Goal: Transaction & Acquisition: Purchase product/service

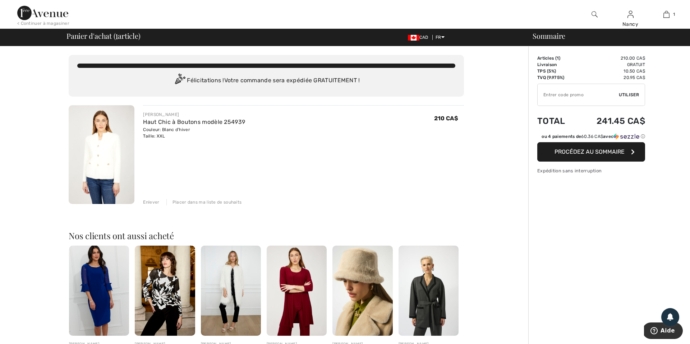
click at [598, 152] on span "Procédez au sommaire" at bounding box center [590, 151] width 70 height 7
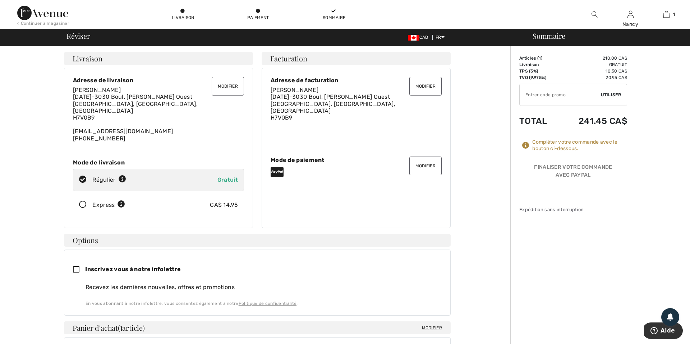
click at [427, 164] on button "Modifier" at bounding box center [425, 166] width 32 height 19
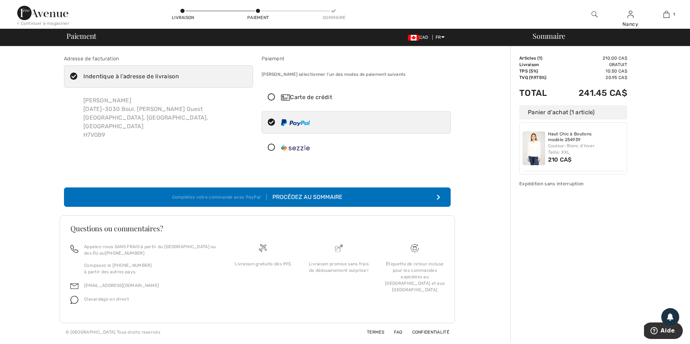
click at [270, 95] on icon at bounding box center [271, 98] width 19 height 8
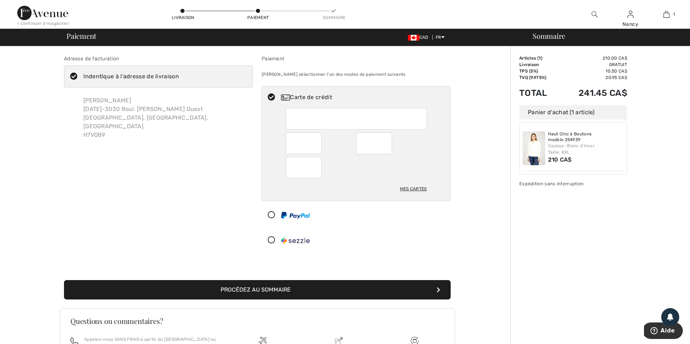
click at [259, 290] on button "Procédez au sommaire" at bounding box center [257, 289] width 387 height 19
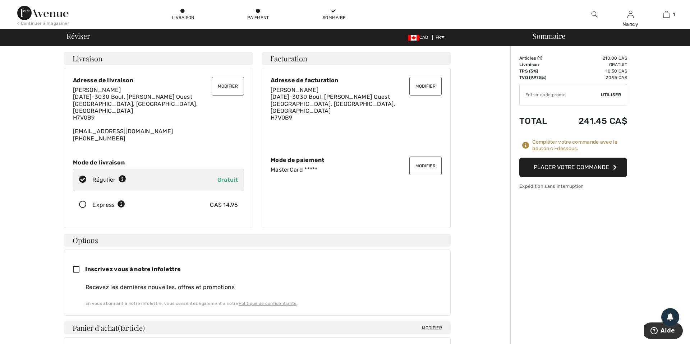
click at [572, 168] on button "Placer votre commande" at bounding box center [573, 167] width 108 height 19
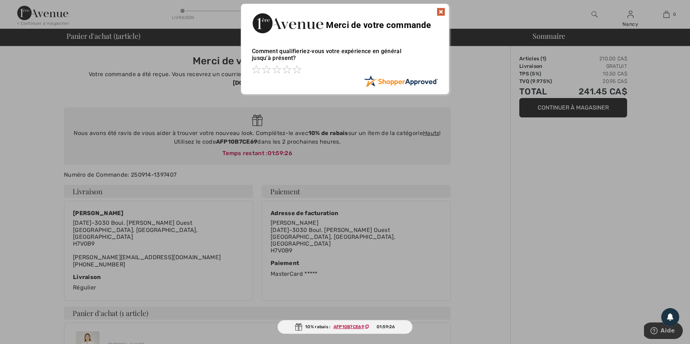
click at [441, 13] on img at bounding box center [441, 12] width 9 height 9
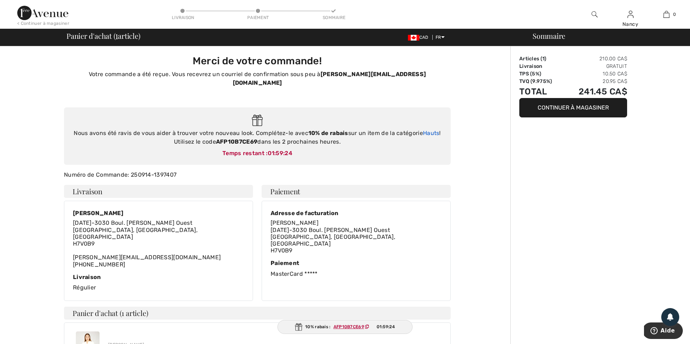
click at [428, 130] on link "Hauts" at bounding box center [431, 133] width 17 height 7
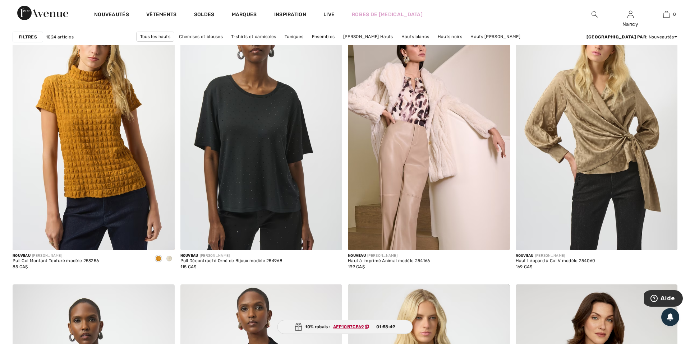
scroll to position [3757, 0]
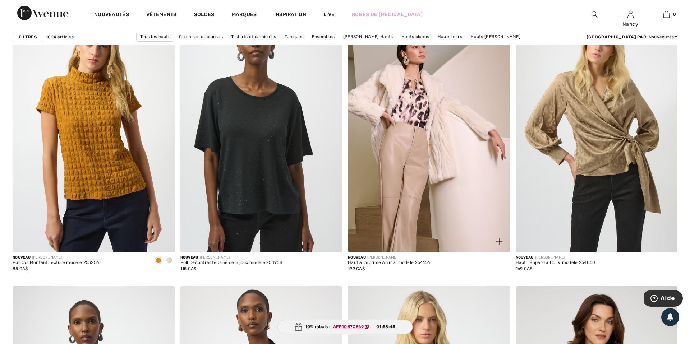
click at [403, 181] on img at bounding box center [429, 131] width 162 height 243
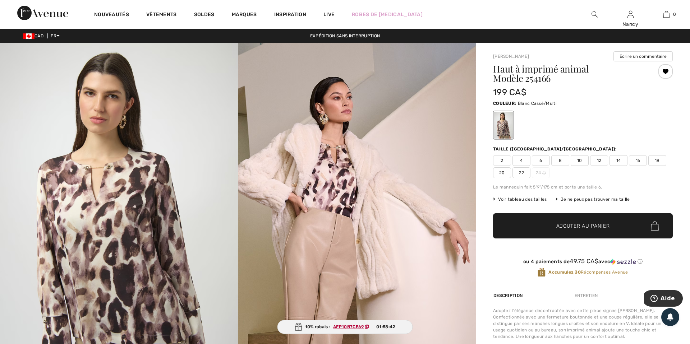
click at [637, 161] on span "16" at bounding box center [638, 160] width 18 height 11
click at [562, 226] on span "Ajouter au panier" at bounding box center [583, 226] width 54 height 8
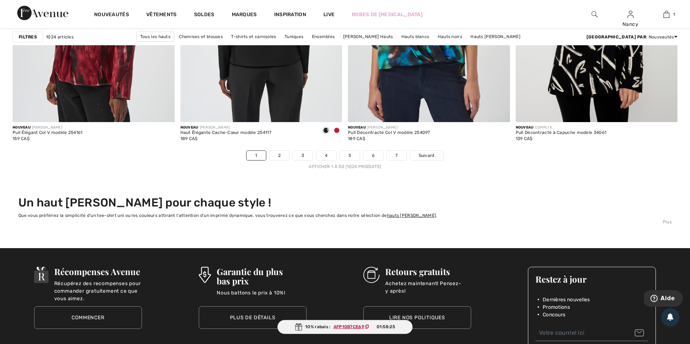
scroll to position [4167, 0]
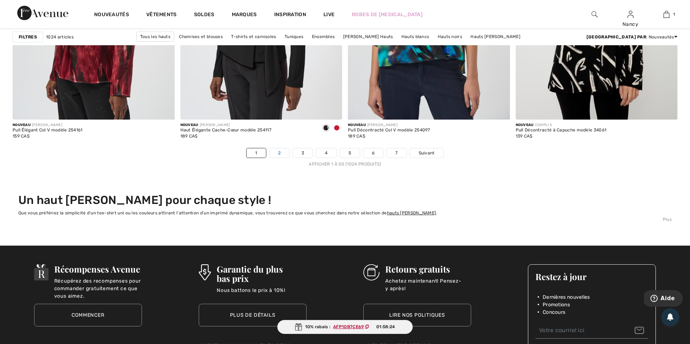
click at [280, 154] on link "2" at bounding box center [280, 152] width 20 height 9
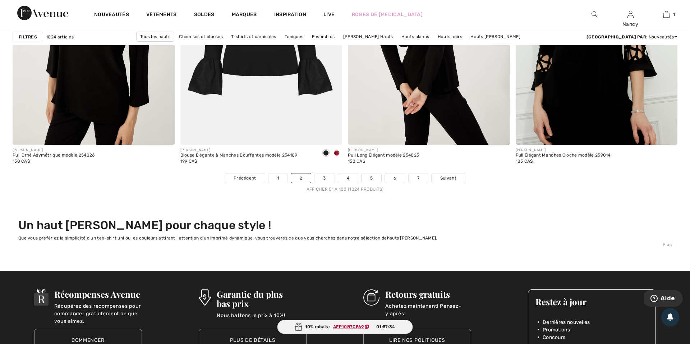
scroll to position [4143, 0]
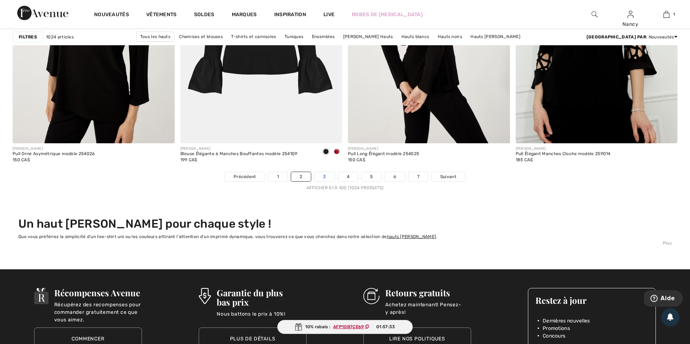
click at [323, 178] on link "3" at bounding box center [325, 176] width 20 height 9
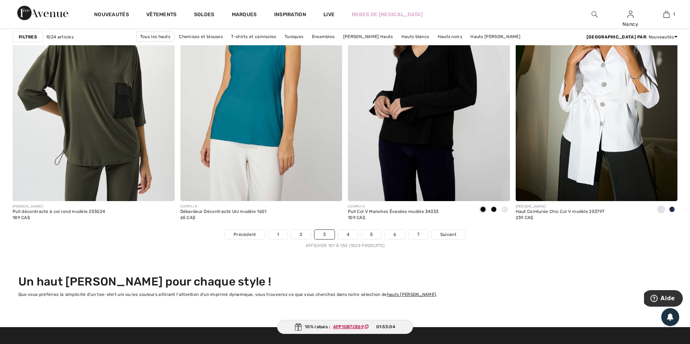
scroll to position [4087, 0]
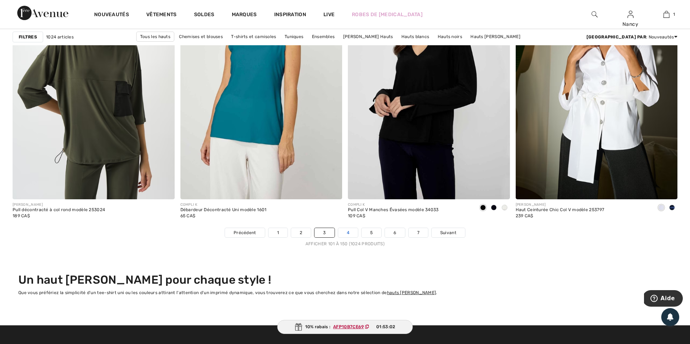
click at [351, 234] on link "4" at bounding box center [348, 232] width 20 height 9
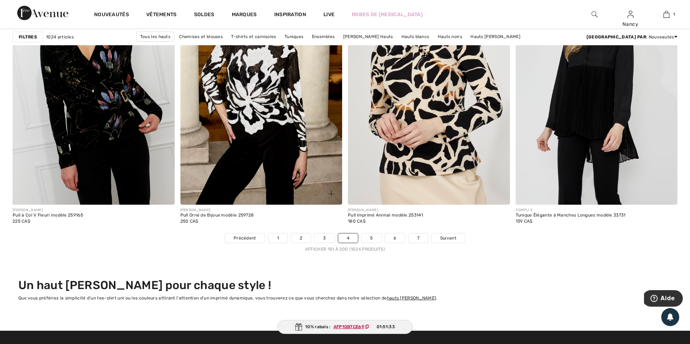
scroll to position [4072, 0]
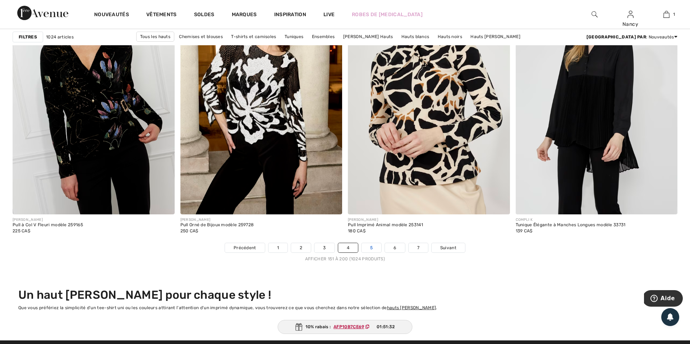
click at [373, 249] on link "5" at bounding box center [372, 247] width 20 height 9
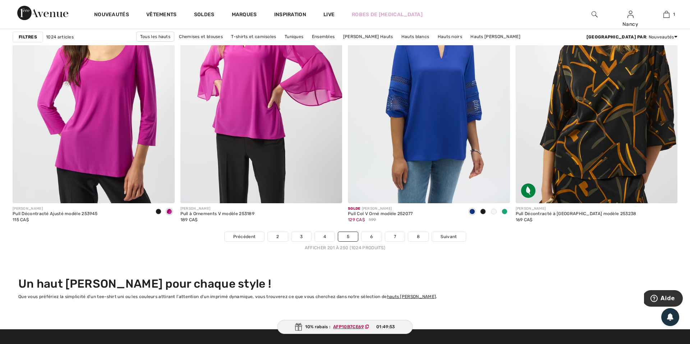
scroll to position [4084, 0]
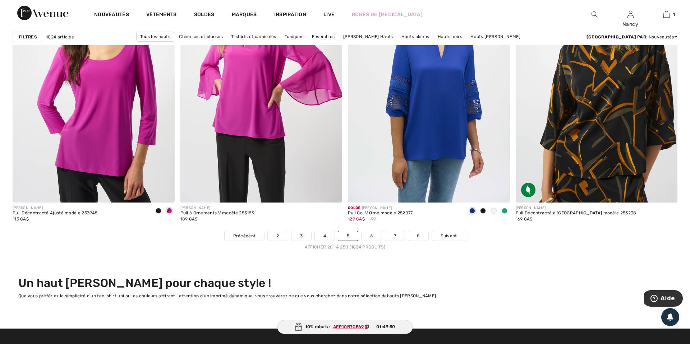
click at [373, 237] on link "6" at bounding box center [372, 235] width 20 height 9
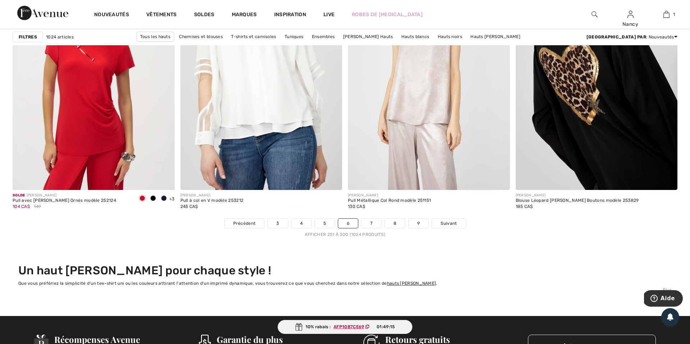
scroll to position [4099, 0]
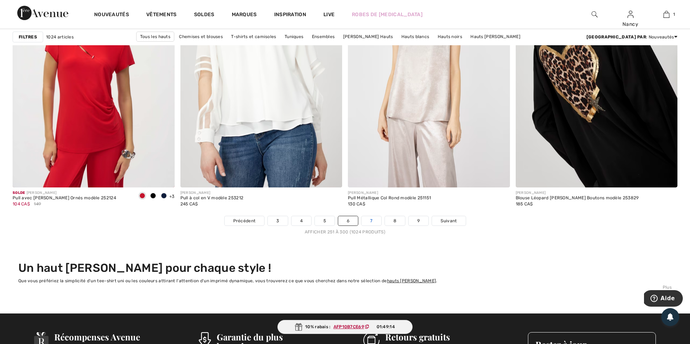
click at [372, 220] on link "7" at bounding box center [371, 220] width 19 height 9
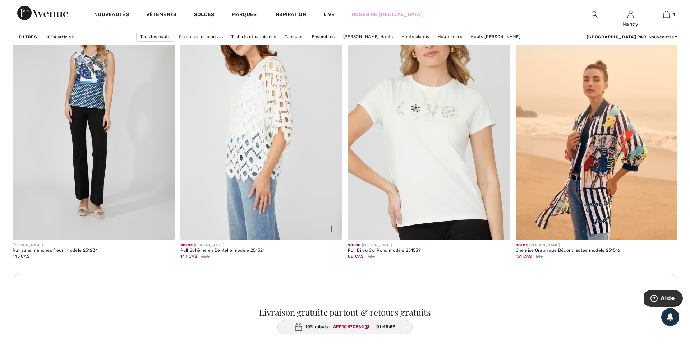
scroll to position [944, 0]
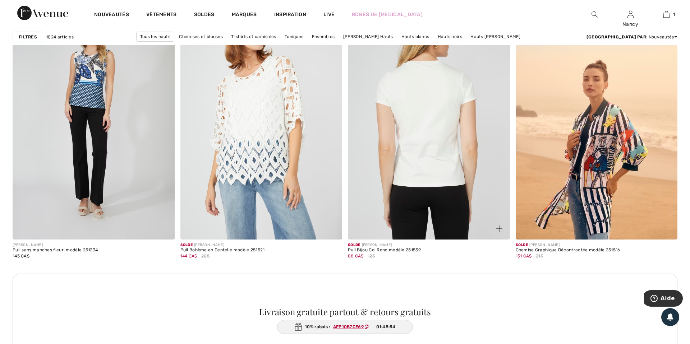
click at [419, 167] on img at bounding box center [429, 118] width 162 height 243
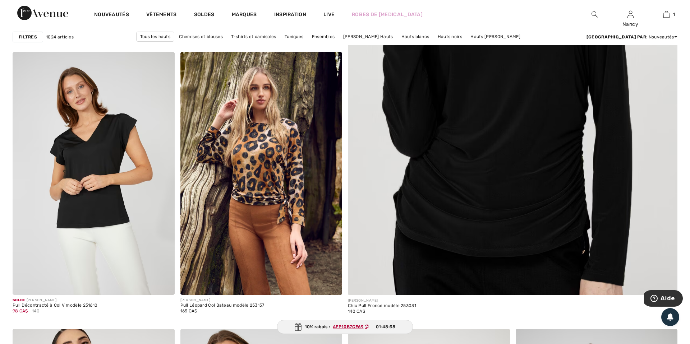
scroll to position [220, 0]
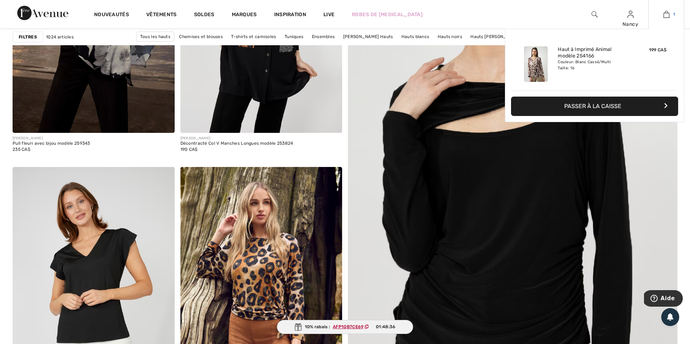
click at [667, 16] on img at bounding box center [667, 14] width 6 height 9
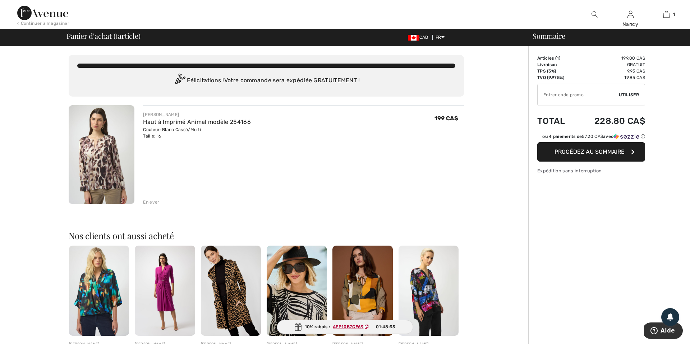
click at [367, 328] on icon at bounding box center [367, 327] width 4 height 4
click at [556, 96] on input "TEXT" at bounding box center [578, 95] width 81 height 22
paste input "AFP10B7CE69"
type input "AFP10B7CE69"
click at [633, 95] on span "Utiliser" at bounding box center [629, 95] width 20 height 6
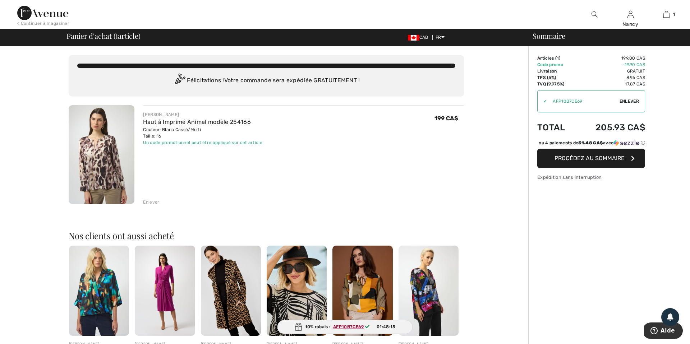
click at [588, 162] on span "Procédez au sommaire" at bounding box center [590, 158] width 70 height 7
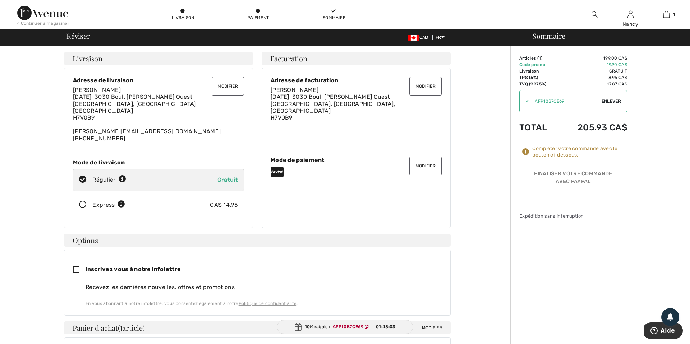
click at [422, 161] on button "Modifier" at bounding box center [425, 166] width 32 height 19
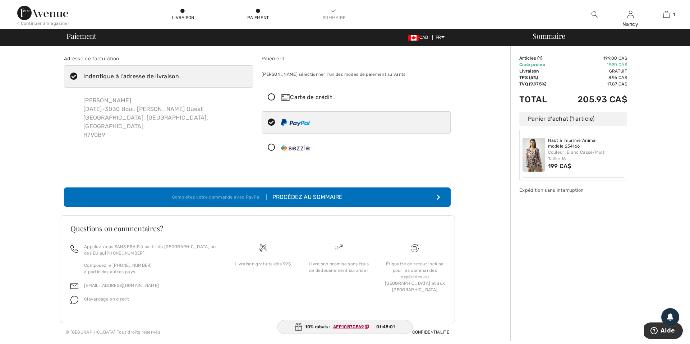
click at [272, 97] on icon at bounding box center [271, 98] width 19 height 8
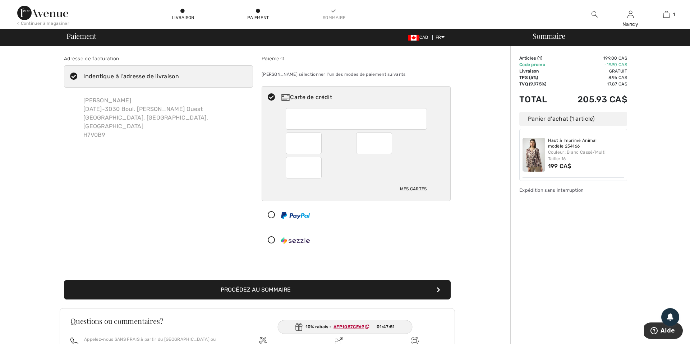
click at [256, 290] on button "Procédez au sommaire" at bounding box center [257, 289] width 387 height 19
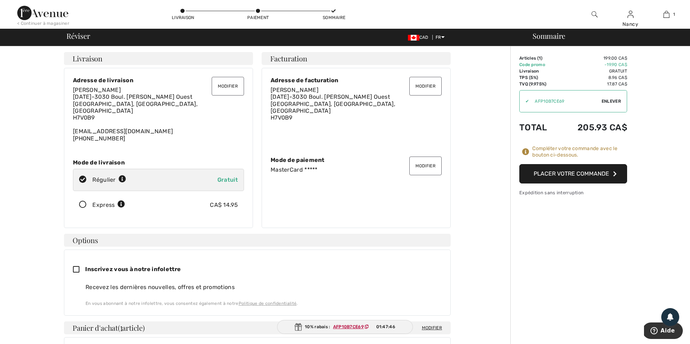
click at [578, 174] on button "Placer votre commande" at bounding box center [573, 173] width 108 height 19
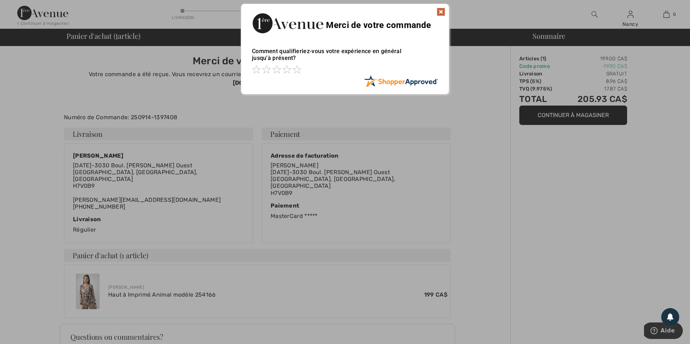
click at [442, 12] on img at bounding box center [441, 12] width 9 height 9
